Goal: Task Accomplishment & Management: Manage account settings

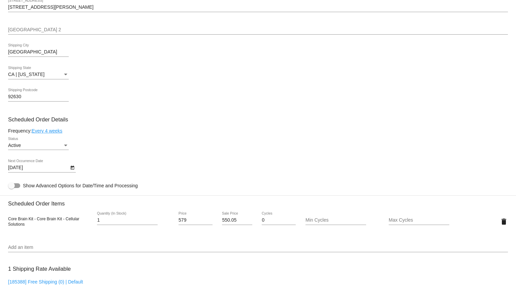
scroll to position [224, 0]
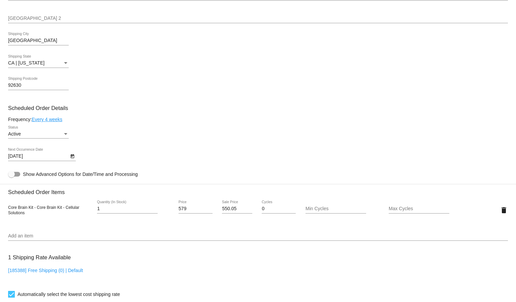
click at [55, 119] on link "Every 4 weeks" at bounding box center [47, 119] width 31 height 5
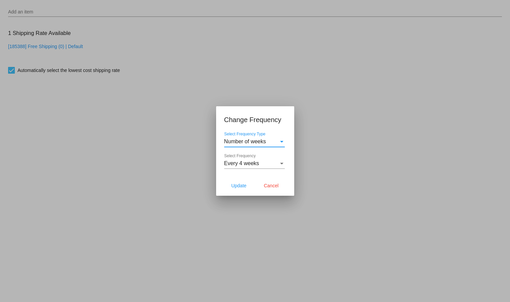
click at [270, 163] on div "Every 4 weeks" at bounding box center [251, 164] width 55 height 6
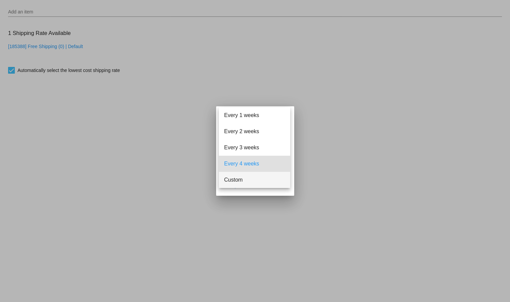
click at [240, 180] on span "Custom" at bounding box center [254, 180] width 61 height 16
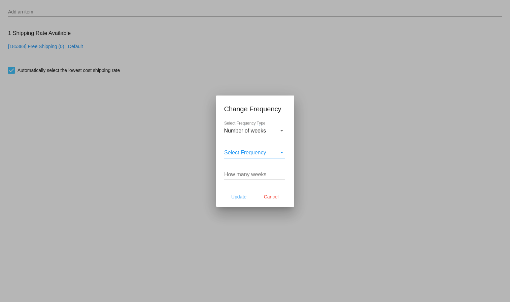
click at [264, 153] on span "Select Frequency" at bounding box center [245, 153] width 42 height 6
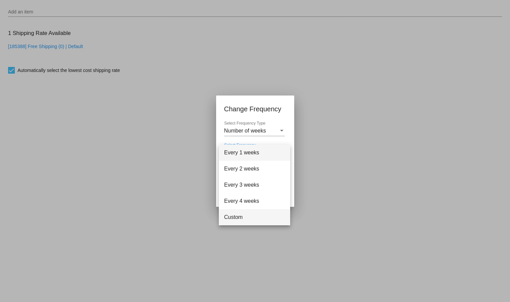
click at [247, 214] on span "Custom" at bounding box center [254, 217] width 61 height 16
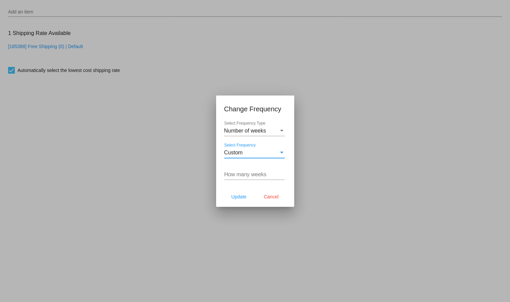
click at [240, 175] on input "How many weeks" at bounding box center [254, 175] width 61 height 6
type input "8"
click at [234, 197] on span "Update" at bounding box center [238, 196] width 15 height 5
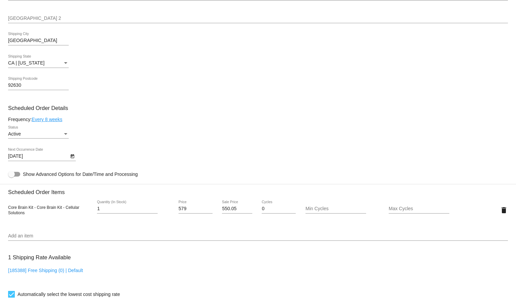
type input "[DATE]"
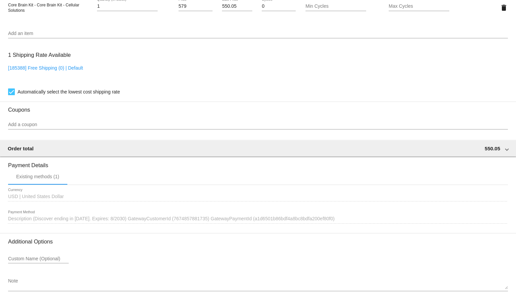
scroll to position [449, 0]
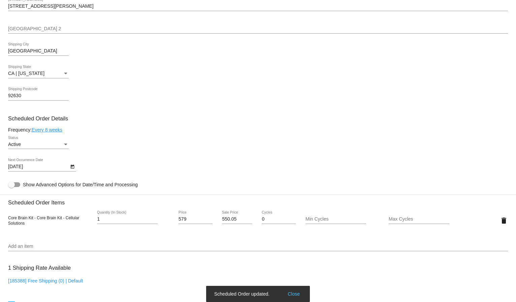
scroll to position [224, 0]
